Goal: Information Seeking & Learning: Learn about a topic

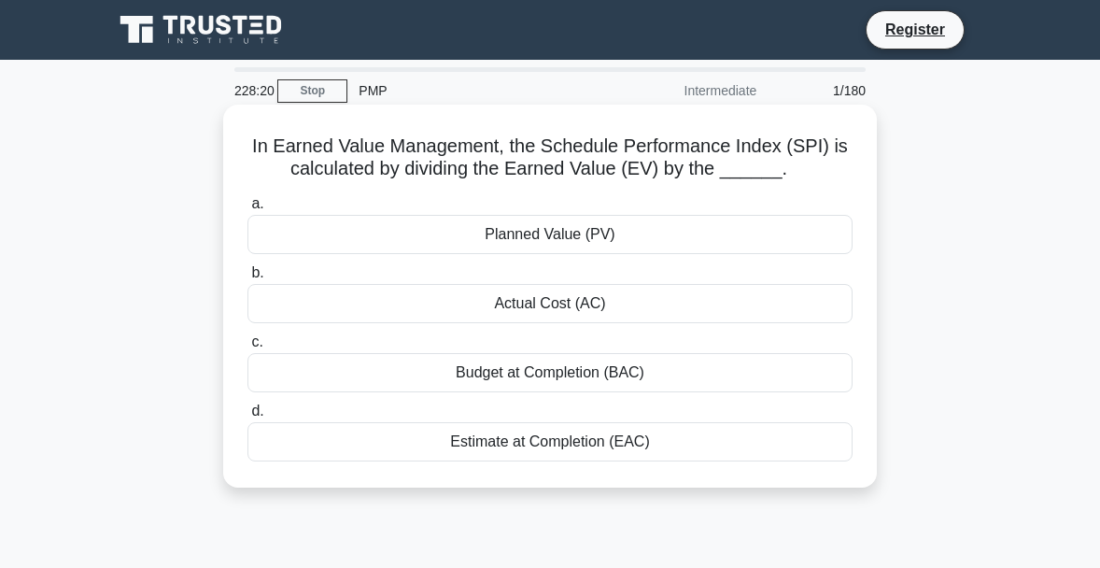
click at [562, 237] on div "Planned Value (PV)" at bounding box center [549, 234] width 605 height 39
click at [247, 210] on input "a. Planned Value (PV)" at bounding box center [247, 204] width 0 height 12
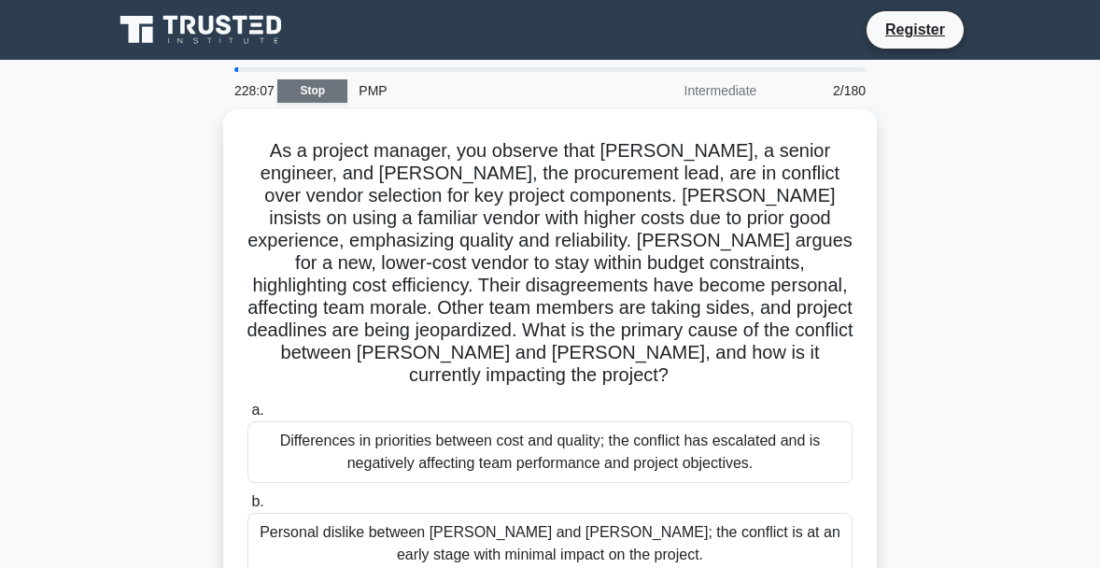
click at [302, 91] on link "Stop" at bounding box center [312, 90] width 70 height 23
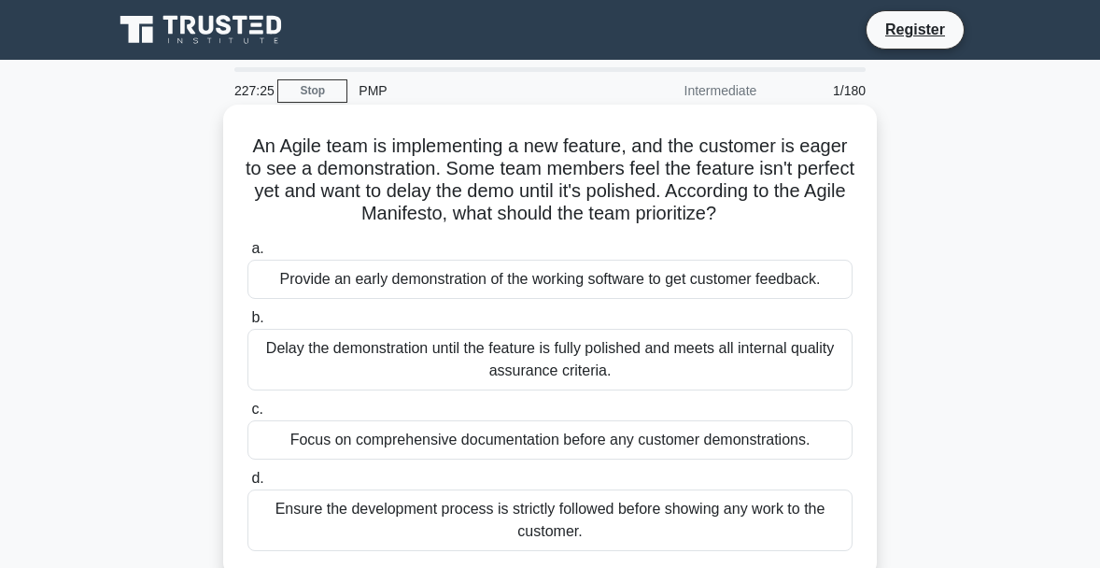
click at [454, 281] on div "Provide an early demonstration of the working software to get customer feedback." at bounding box center [549, 279] width 605 height 39
click at [247, 255] on input "a. Provide an early demonstration of the working software to get customer feedb…" at bounding box center [247, 249] width 0 height 12
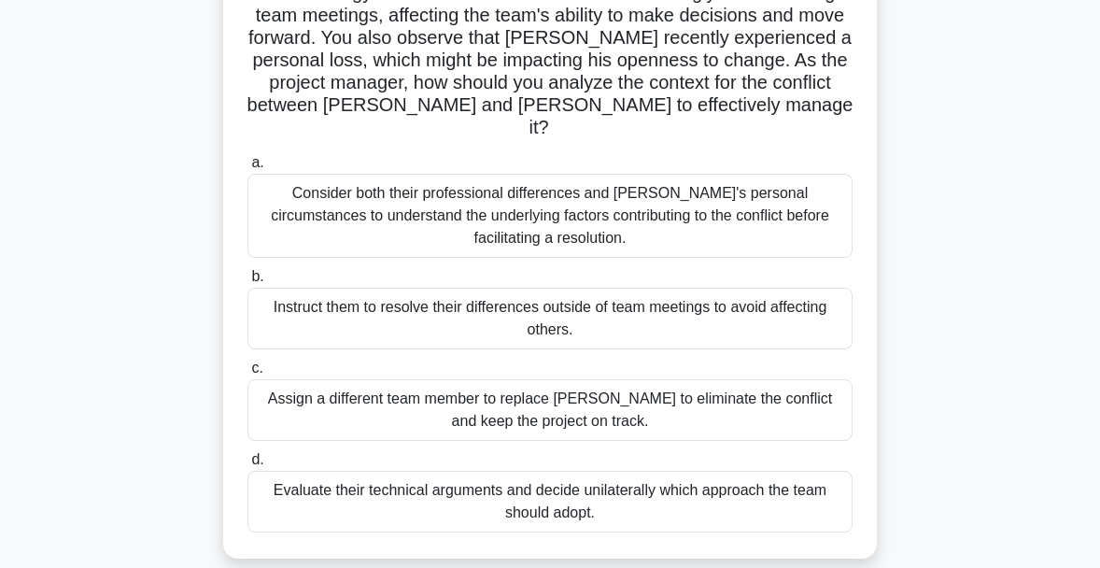
scroll to position [280, 0]
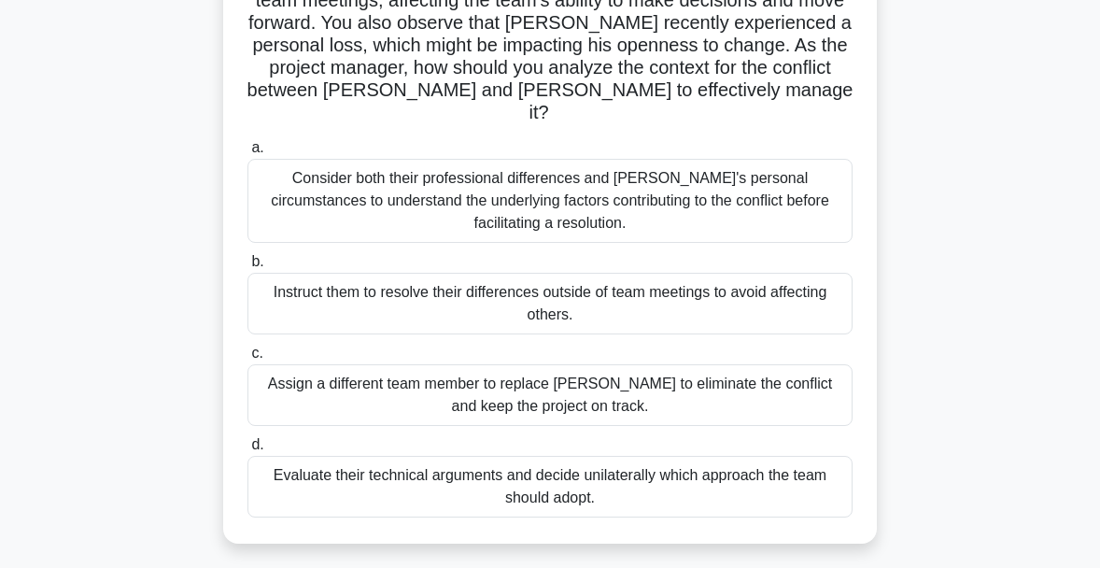
click at [516, 204] on div "Consider both their professional differences and [PERSON_NAME]'s personal circu…" at bounding box center [549, 201] width 605 height 84
click at [247, 154] on input "a. Consider both their professional differences and [PERSON_NAME]'s personal ci…" at bounding box center [247, 148] width 0 height 12
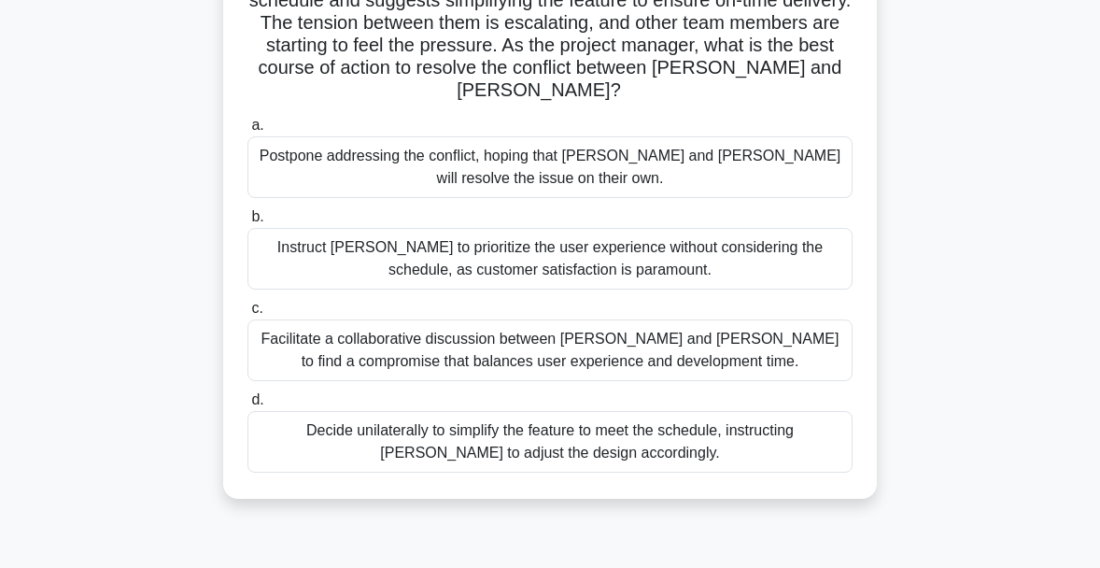
click at [485, 345] on div "Facilitate a collaborative discussion between [PERSON_NAME] and [PERSON_NAME] t…" at bounding box center [549, 350] width 605 height 62
click at [247, 315] on input "c. Facilitate a collaborative discussion between [PERSON_NAME] and [PERSON_NAME…" at bounding box center [247, 308] width 0 height 12
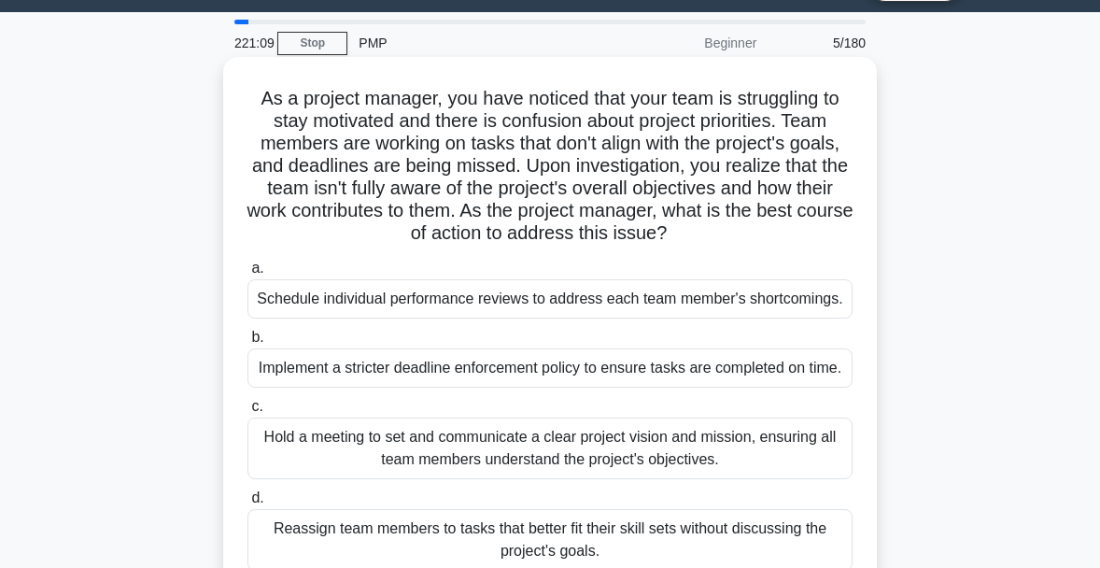
scroll to position [93, 0]
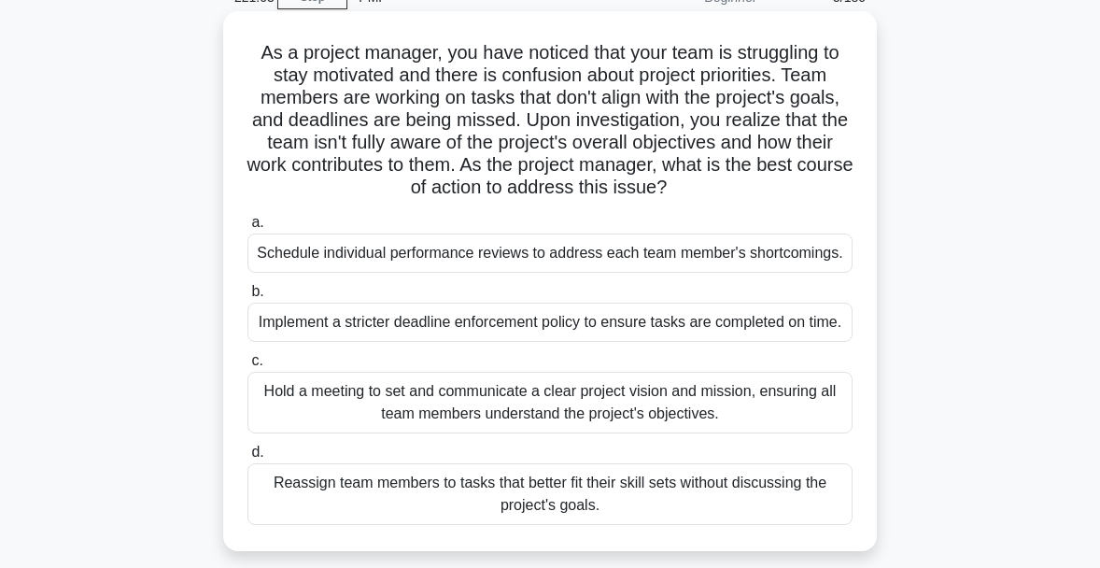
click at [488, 412] on div "Hold a meeting to set and communicate a clear project vision and mission, ensur…" at bounding box center [549, 403] width 605 height 62
click at [247, 367] on input "c. Hold a meeting to set and communicate a clear project vision and mission, en…" at bounding box center [247, 361] width 0 height 12
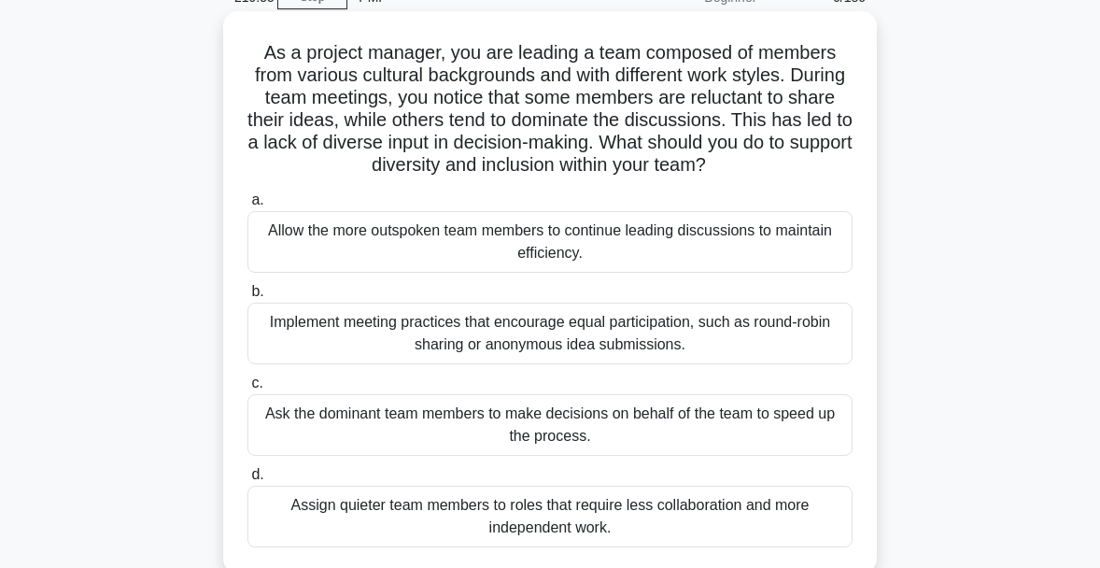
scroll to position [187, 0]
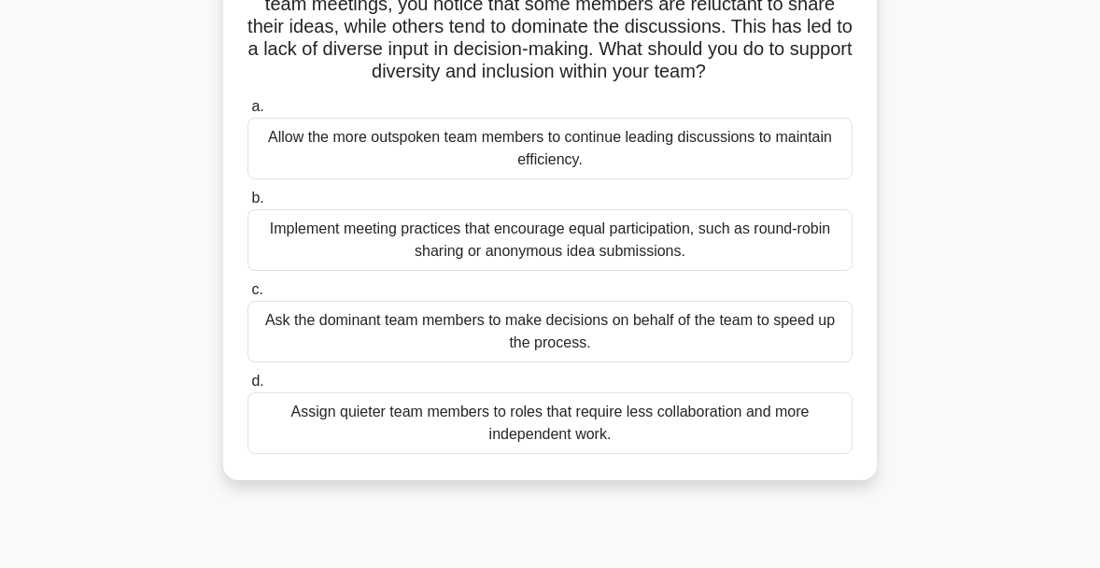
click at [556, 254] on div "Implement meeting practices that encourage equal participation, such as round-r…" at bounding box center [549, 240] width 605 height 62
click at [247, 204] on input "b. Implement meeting practices that encourage equal participation, such as roun…" at bounding box center [247, 198] width 0 height 12
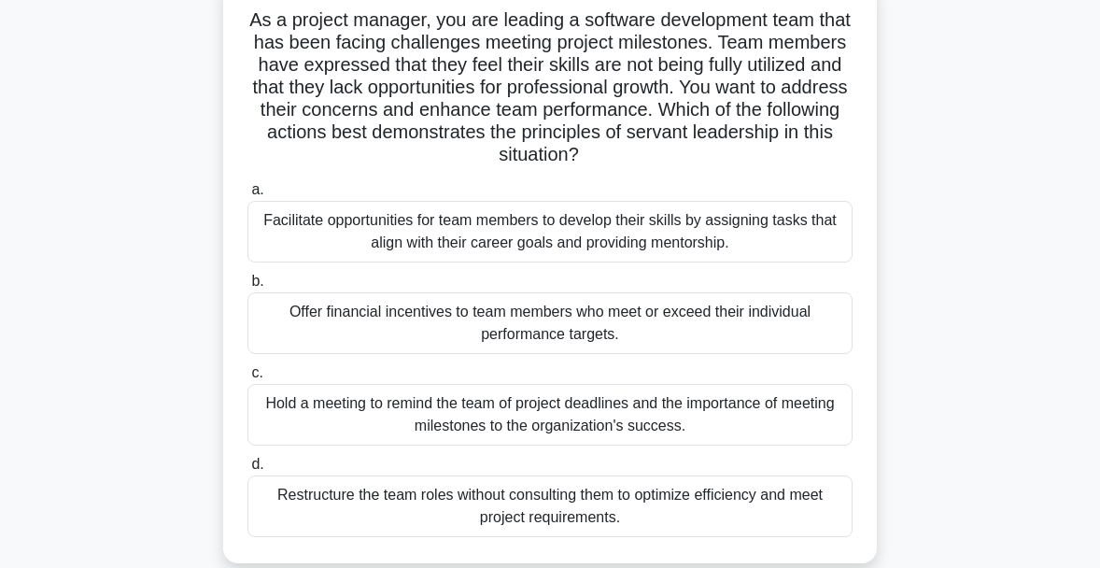
scroll to position [93, 0]
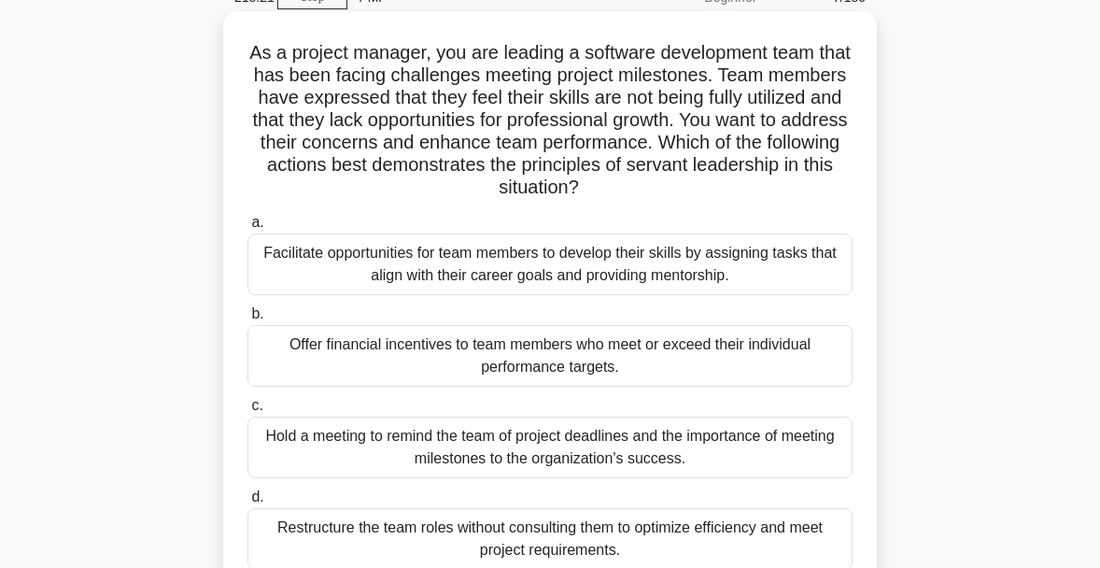
click at [579, 264] on div "Facilitate opportunities for team members to develop their skills by assigning …" at bounding box center [549, 264] width 605 height 62
click at [247, 229] on input "a. Facilitate opportunities for team members to develop their skills by assigni…" at bounding box center [247, 223] width 0 height 12
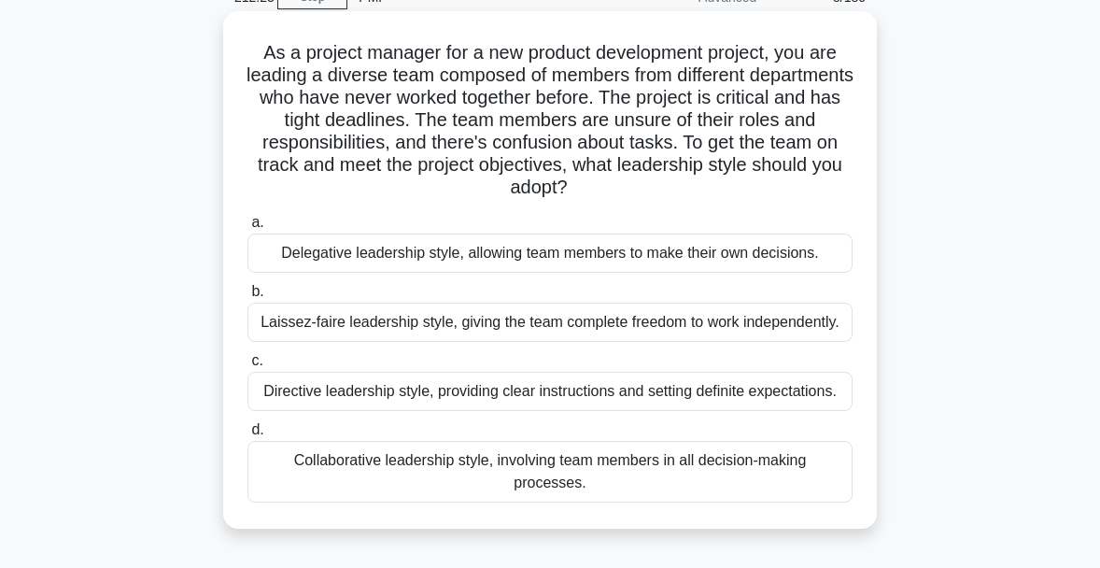
click at [510, 390] on div "Directive leadership style, providing clear instructions and setting definite e…" at bounding box center [549, 391] width 605 height 39
click at [247, 367] on input "c. Directive leadership style, providing clear instructions and setting definit…" at bounding box center [247, 361] width 0 height 12
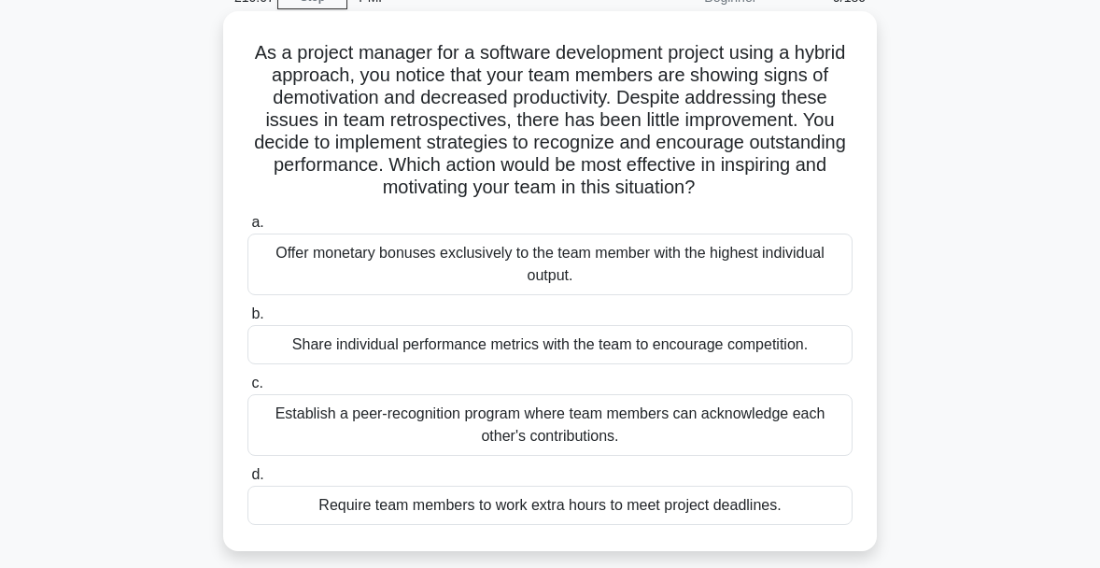
click at [625, 256] on div "Offer monetary bonuses exclusively to the team member with the highest individu…" at bounding box center [549, 264] width 605 height 62
click at [247, 229] on input "a. Offer monetary bonuses exclusively to the team member with the highest indiv…" at bounding box center [247, 223] width 0 height 12
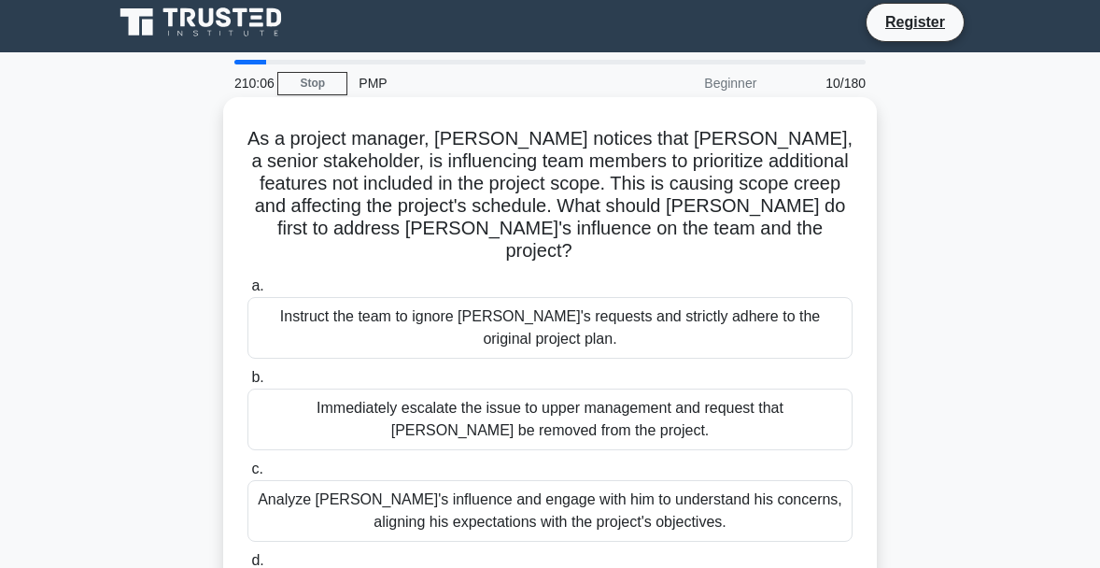
scroll to position [0, 0]
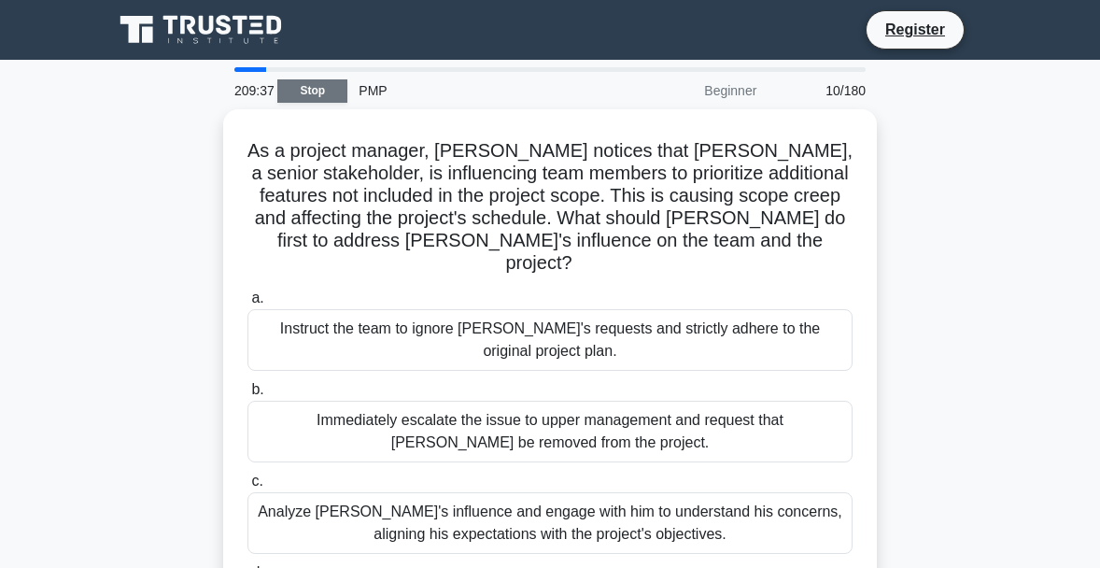
click at [325, 91] on link "Stop" at bounding box center [312, 90] width 70 height 23
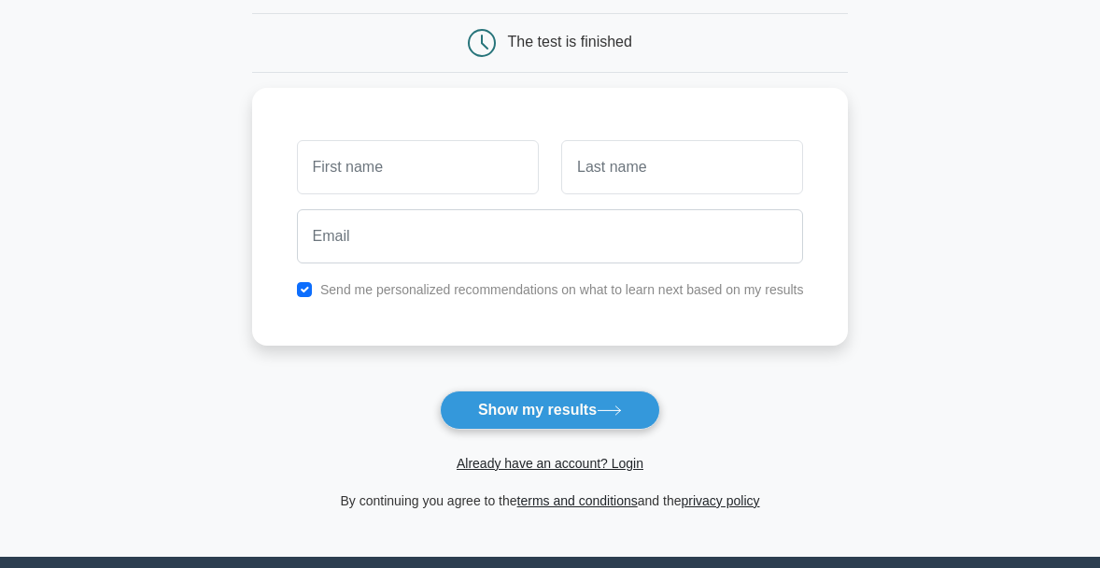
scroll to position [187, 0]
